Goal: Task Accomplishment & Management: Manage account settings

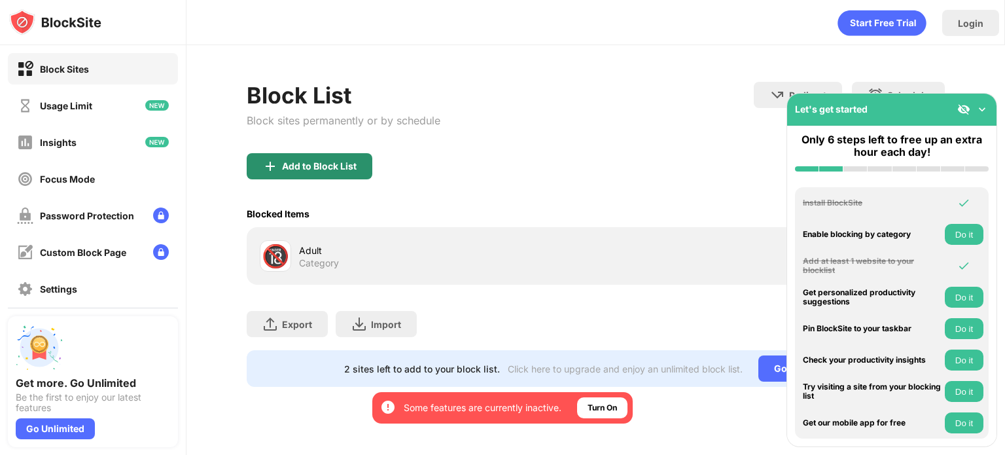
click at [331, 165] on div "Add to Block List" at bounding box center [319, 166] width 75 height 10
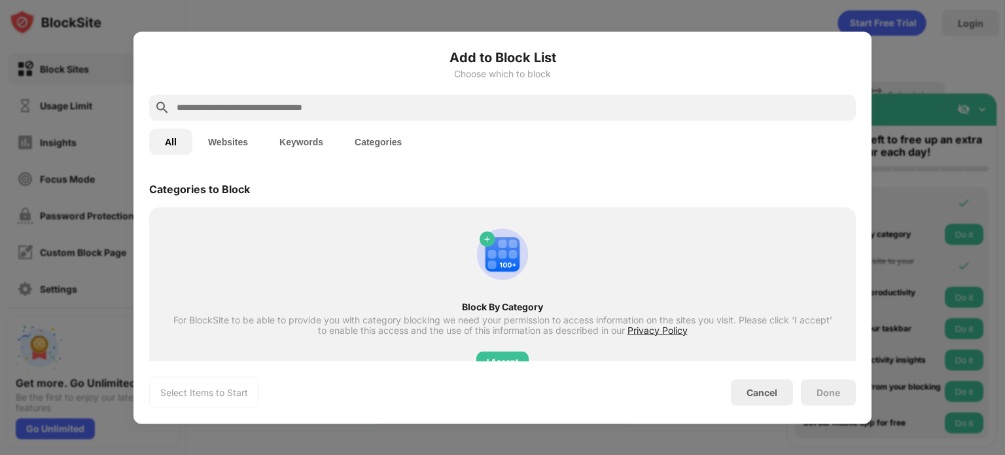
click at [328, 106] on input "text" at bounding box center [512, 107] width 675 height 16
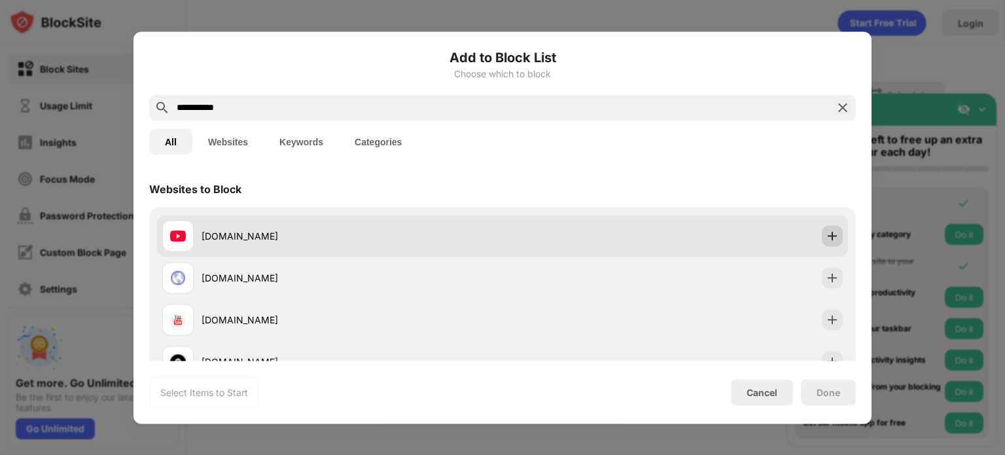
type input "**********"
click at [826, 234] on img at bounding box center [832, 235] width 13 height 13
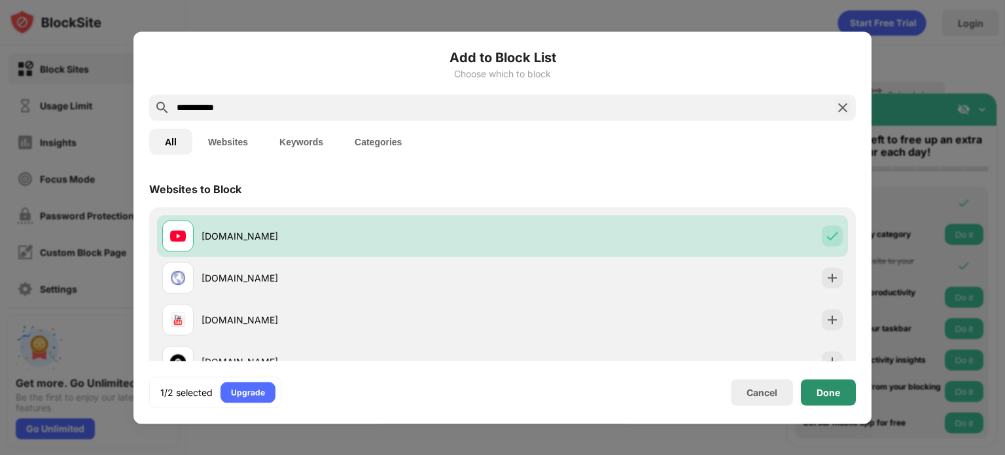
click at [837, 394] on div "Done" at bounding box center [828, 392] width 24 height 10
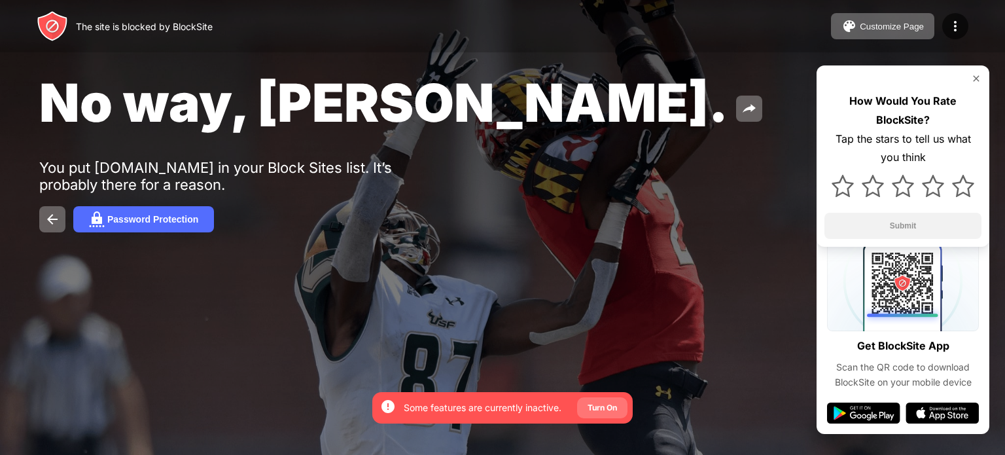
click at [611, 410] on div "Turn On" at bounding box center [601, 407] width 29 height 13
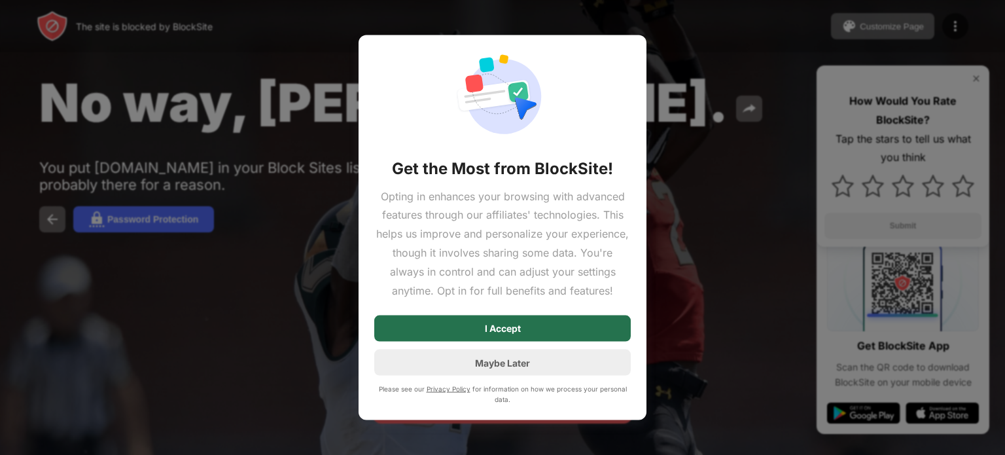
click at [558, 329] on div "I Accept" at bounding box center [502, 328] width 256 height 26
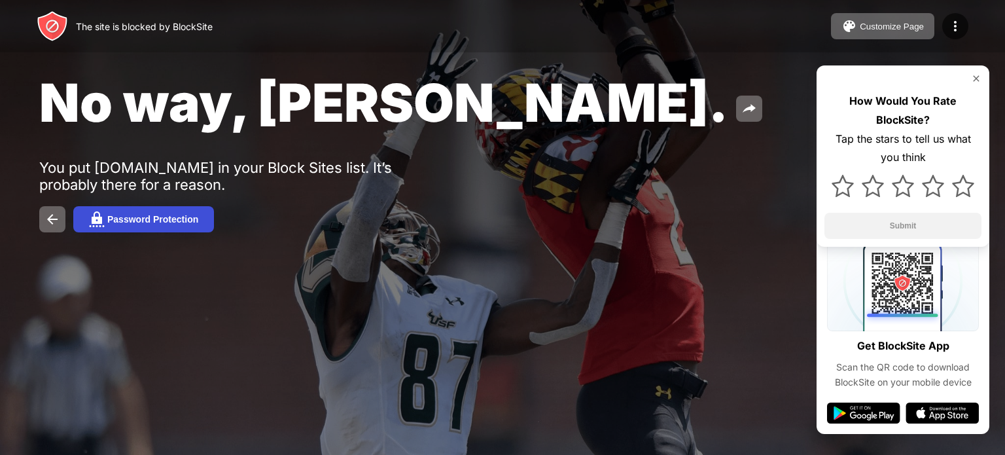
click at [164, 222] on div "Password Protection" at bounding box center [152, 219] width 91 height 10
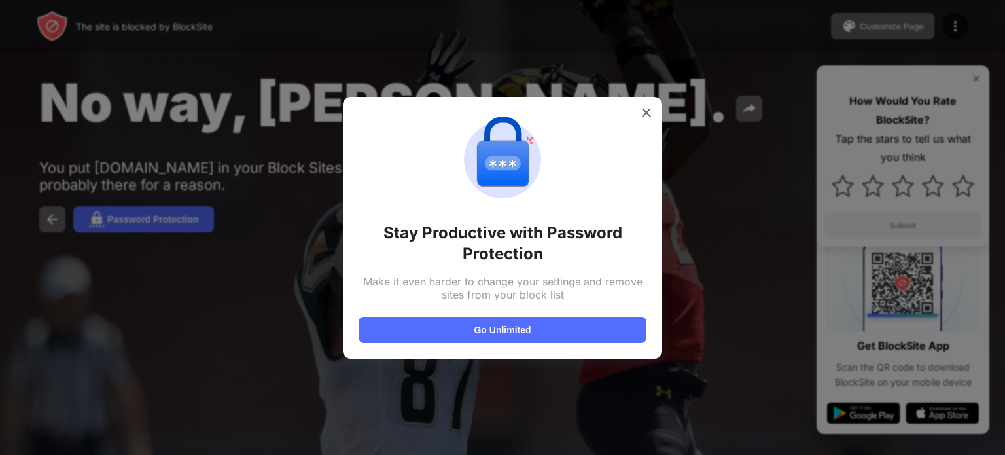
click at [653, 123] on div "Stay Productive with Password Protection Make it even harder to change your set…" at bounding box center [502, 228] width 319 height 262
click at [647, 113] on img at bounding box center [646, 112] width 13 height 13
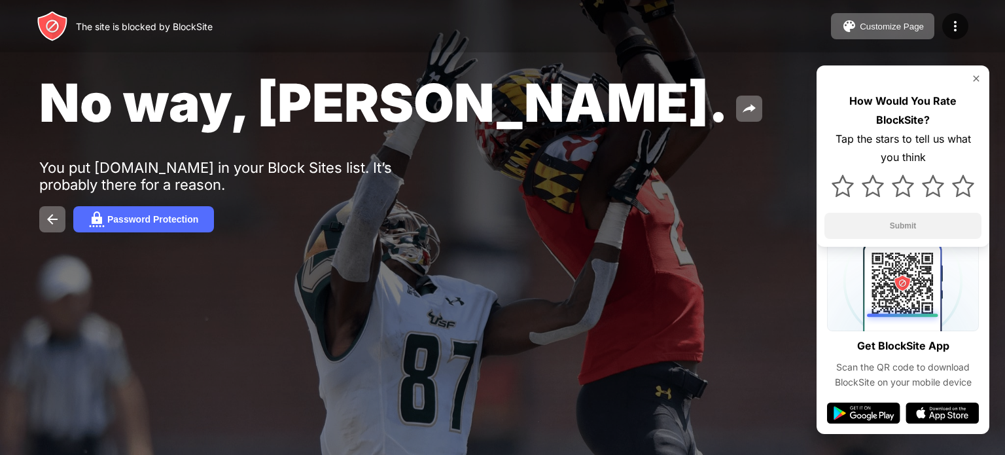
click at [630, 152] on div "No way, [PERSON_NAME]. You put [DOMAIN_NAME] in your Block Sites list. It’s pro…" at bounding box center [502, 151] width 1005 height 303
click at [485, 207] on div "Password Protection" at bounding box center [502, 219] width 926 height 26
